Goal: Information Seeking & Learning: Learn about a topic

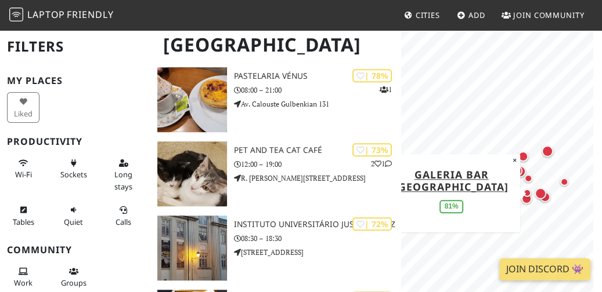
scroll to position [556, 0]
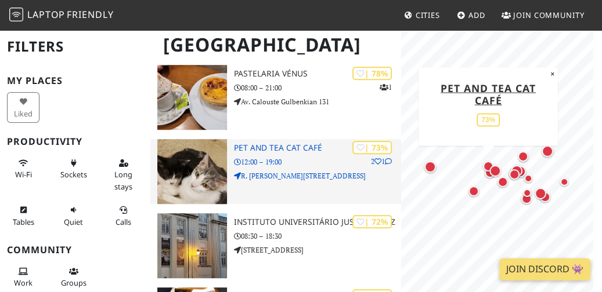
click at [316, 157] on p "12:00 – 19:00" at bounding box center [317, 162] width 167 height 11
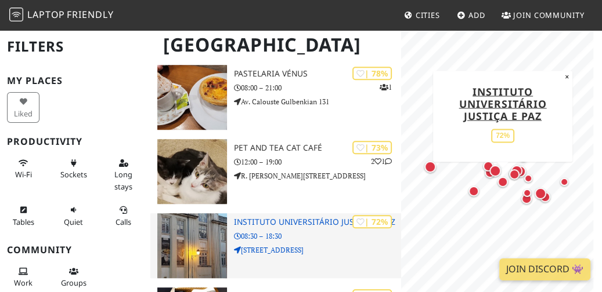
click at [337, 231] on p "08:30 – 18:30" at bounding box center [317, 236] width 167 height 11
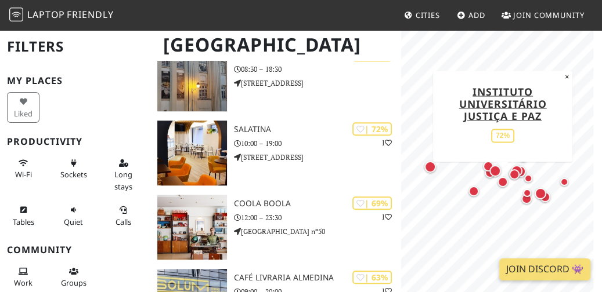
scroll to position [732, 0]
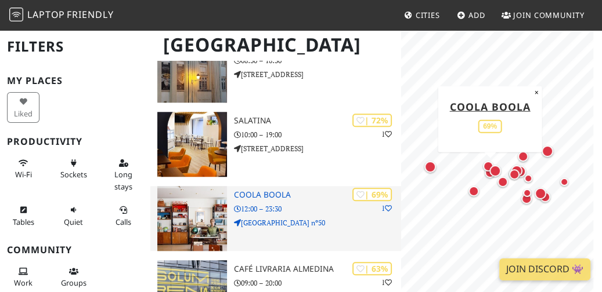
click at [285, 203] on div "| 69% 1 Coola Boola 12:00 – 23:30 [GEOGRAPHIC_DATA] nº50" at bounding box center [317, 218] width 167 height 65
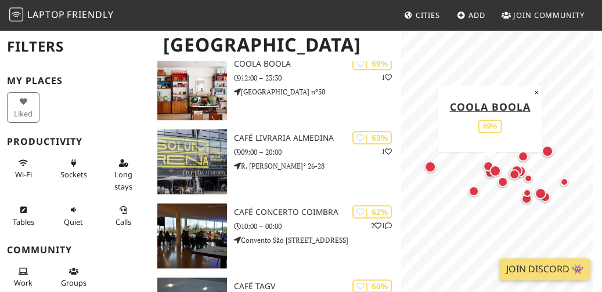
scroll to position [867, 0]
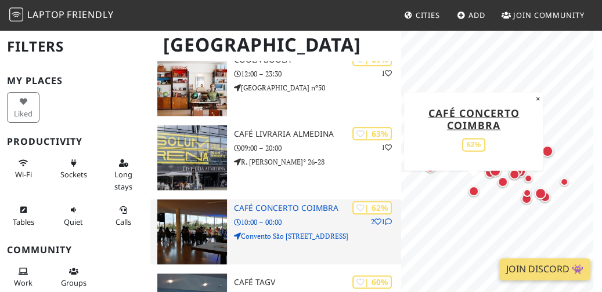
click at [316, 217] on p "10:00 – 00:00" at bounding box center [317, 222] width 167 height 11
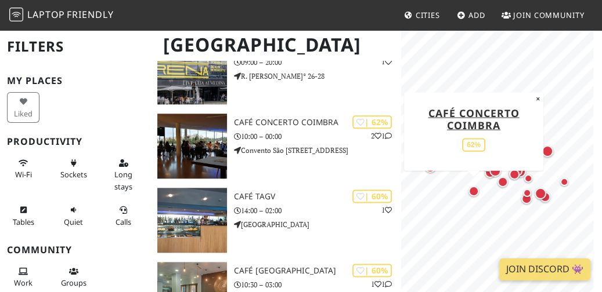
scroll to position [944, 0]
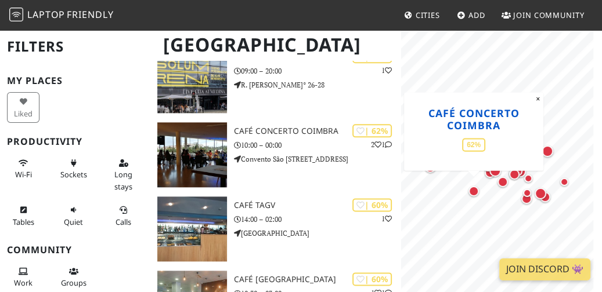
click at [454, 120] on link "Café Concerto Coimbra" at bounding box center [473, 119] width 91 height 26
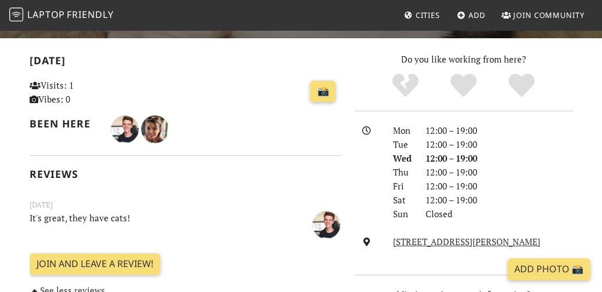
scroll to position [464, 0]
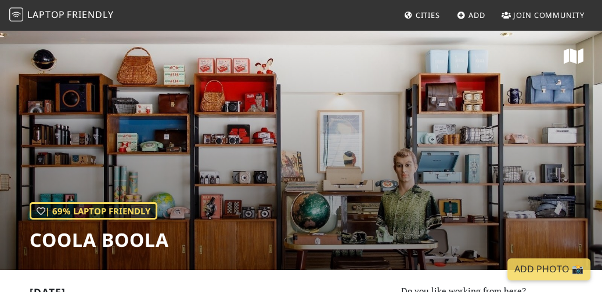
click at [574, 50] on icon at bounding box center [573, 56] width 20 height 17
